Goal: Task Accomplishment & Management: Complete application form

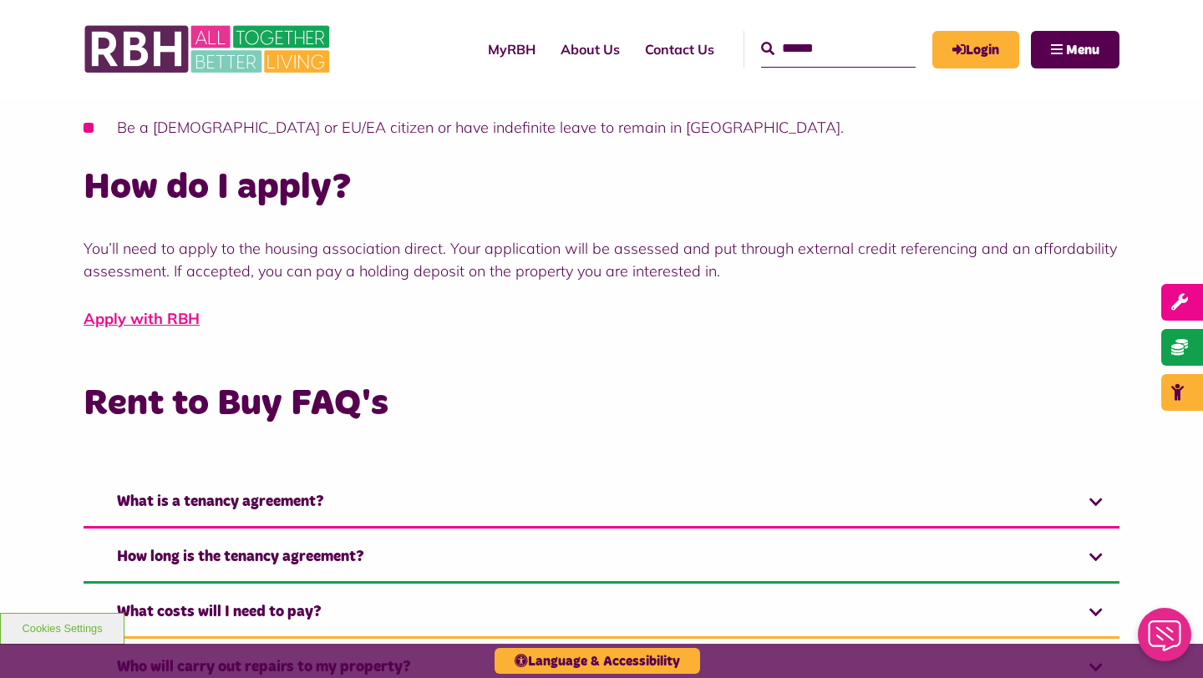
scroll to position [861, 0]
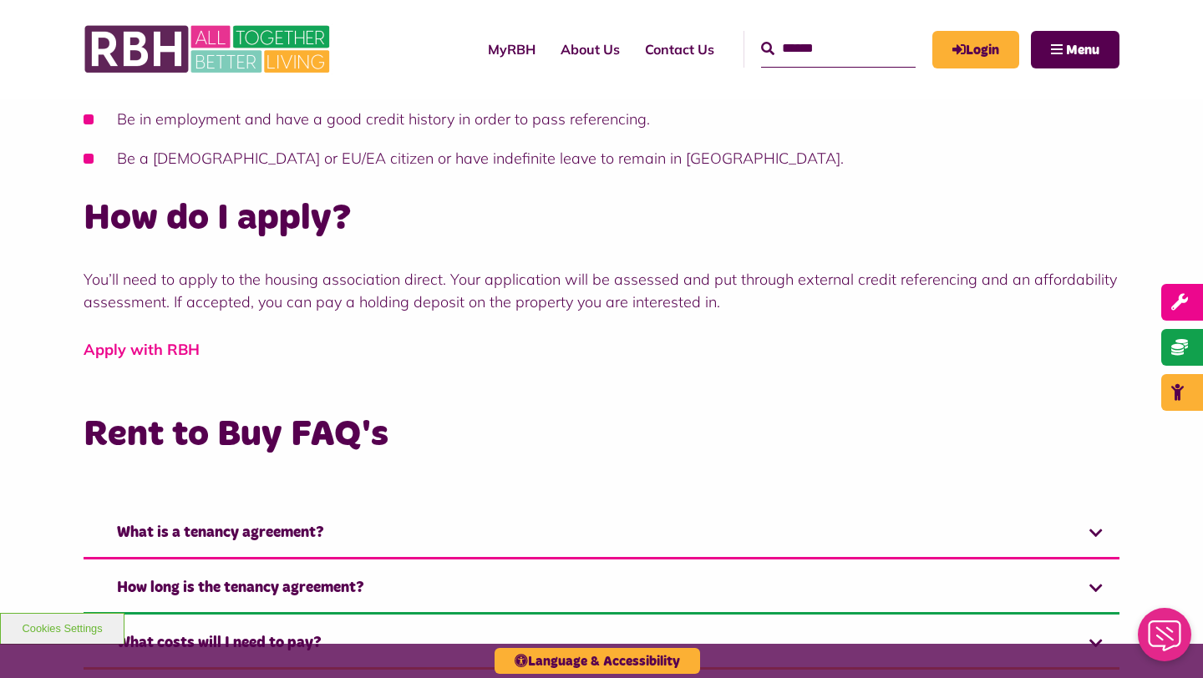
click at [169, 347] on link "Apply with RBH" at bounding box center [142, 349] width 116 height 19
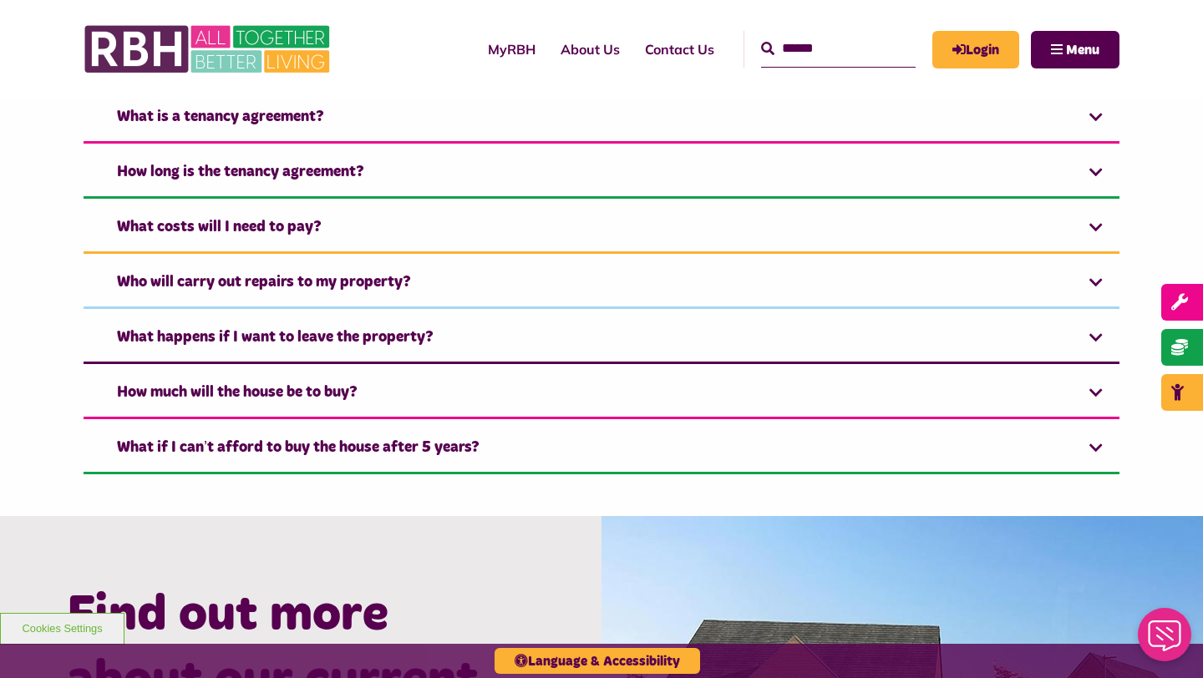
scroll to position [1280, 0]
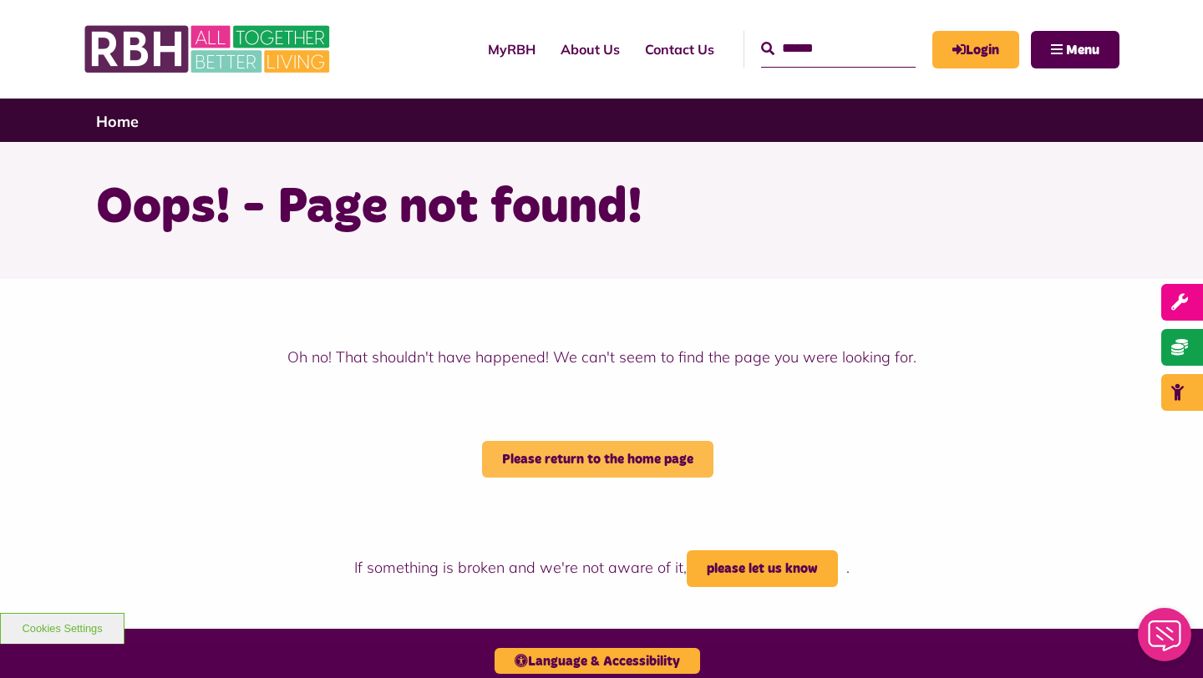
click at [611, 444] on link "Please return to the home page" at bounding box center [597, 459] width 231 height 37
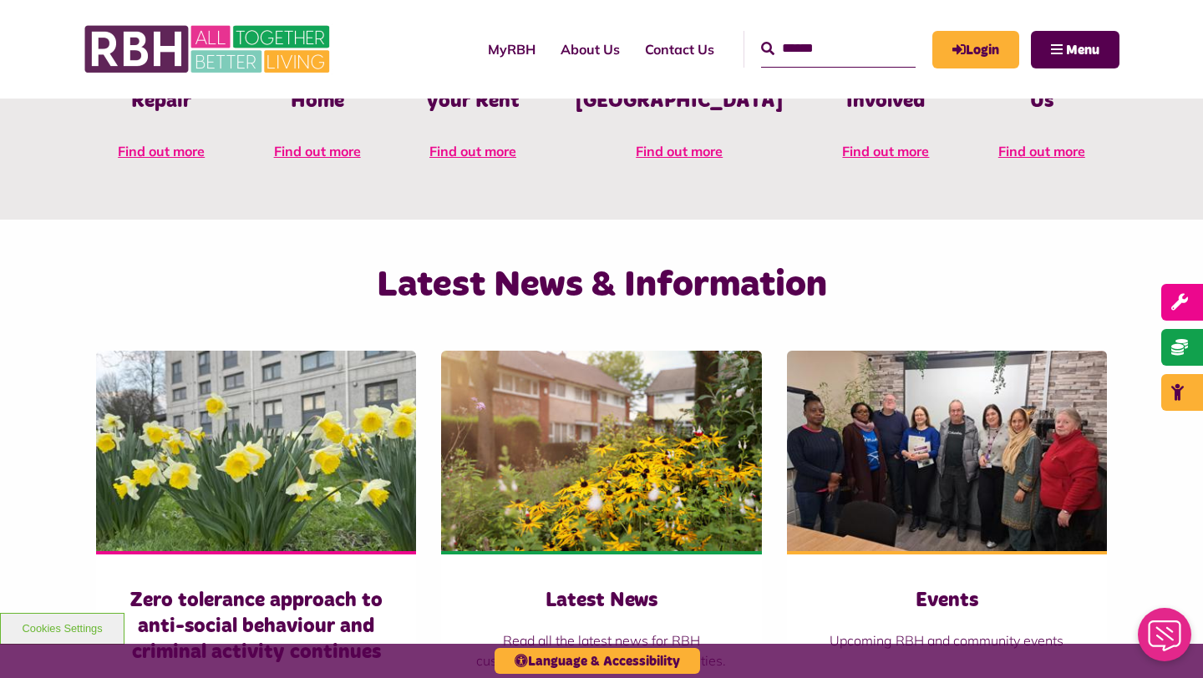
scroll to position [1599, 0]
